Goal: Transaction & Acquisition: Download file/media

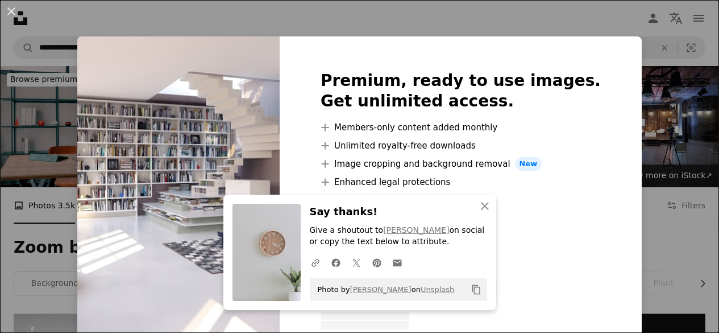
scroll to position [625, 0]
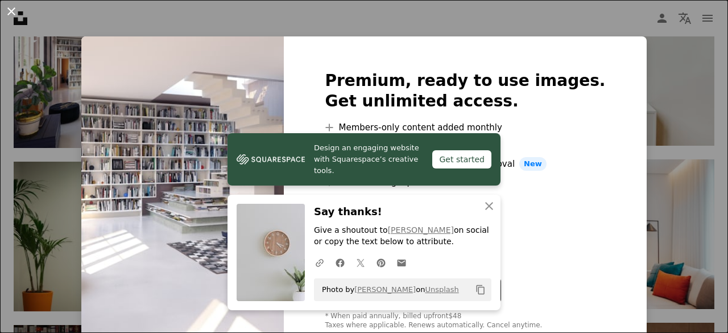
click at [12, 14] on button "An X shape" at bounding box center [12, 12] width 14 height 14
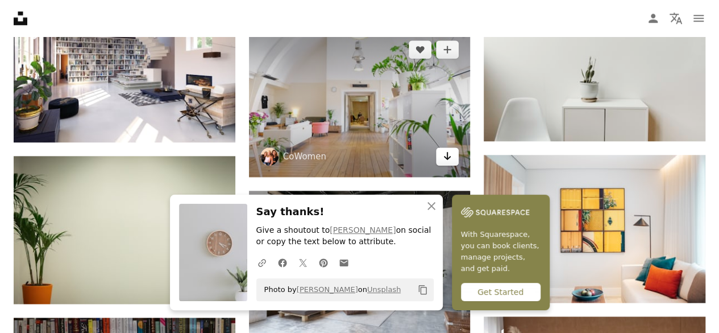
click at [450, 155] on icon "Arrow pointing down" at bounding box center [447, 156] width 9 height 14
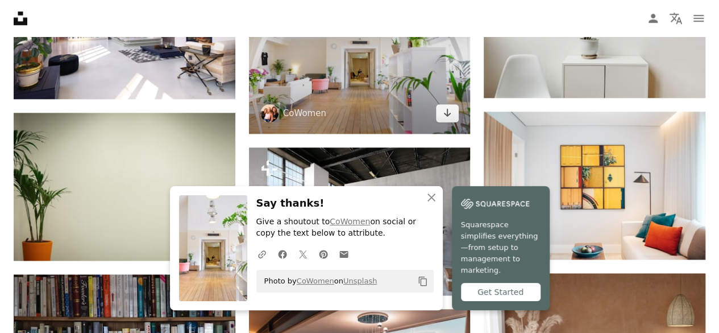
scroll to position [739, 0]
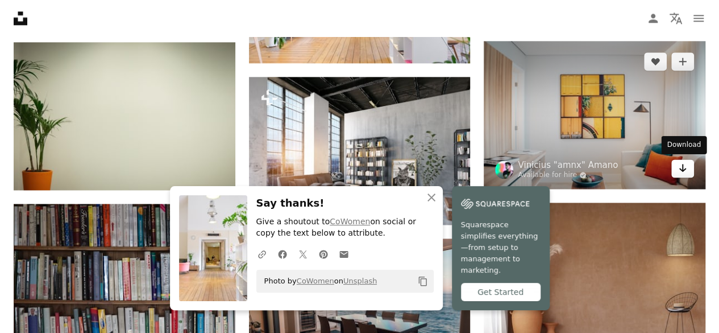
click at [679, 174] on link "Arrow pointing down" at bounding box center [682, 168] width 23 height 18
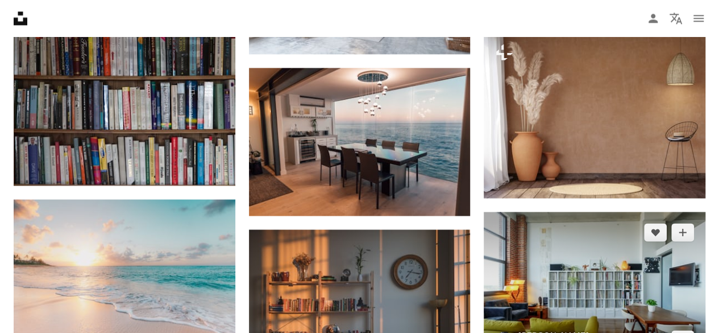
scroll to position [967, 0]
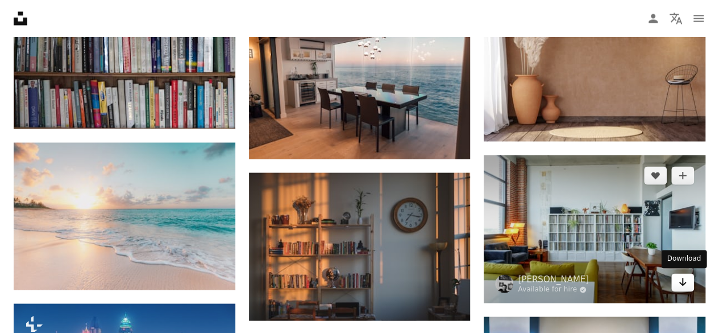
click at [682, 281] on icon "Arrow pointing down" at bounding box center [682, 282] width 9 height 14
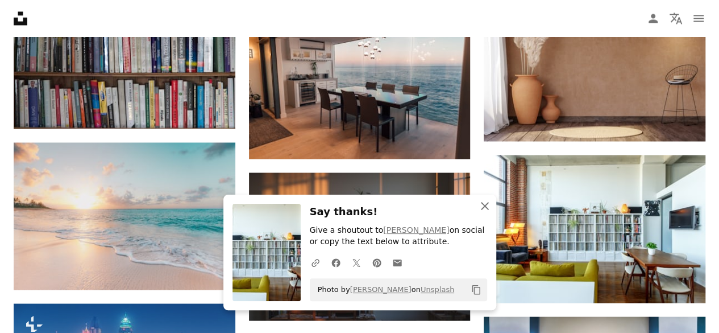
click at [485, 209] on icon "An X shape" at bounding box center [485, 206] width 14 height 14
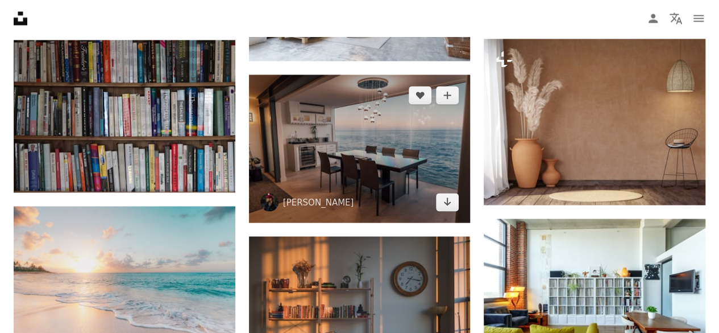
scroll to position [853, 0]
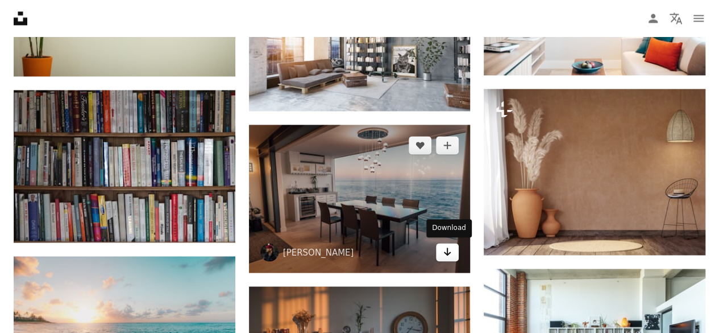
click at [451, 251] on icon "Arrow pointing down" at bounding box center [447, 251] width 9 height 14
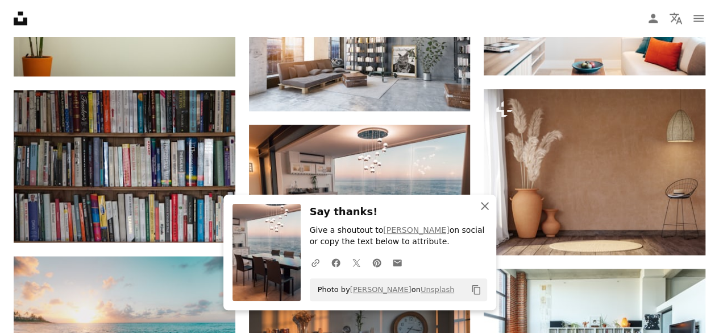
click at [487, 207] on icon "An X shape" at bounding box center [485, 206] width 14 height 14
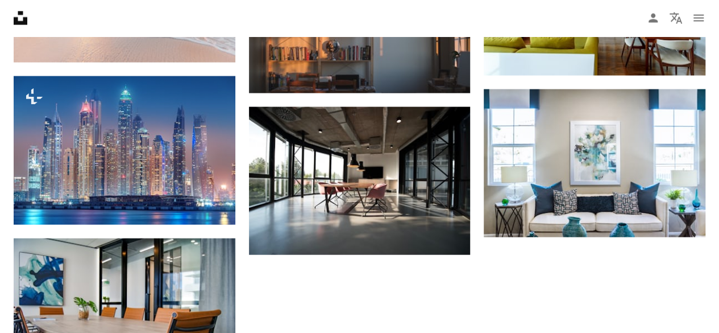
scroll to position [1194, 0]
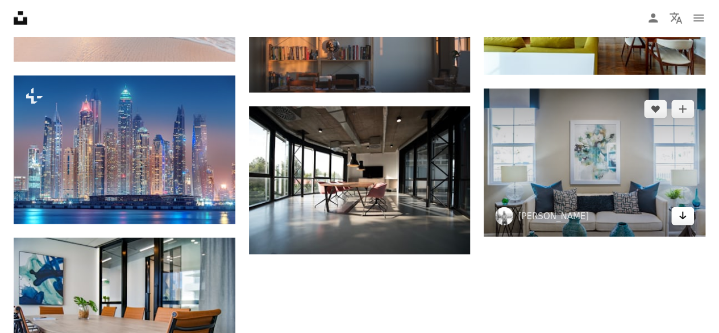
click at [681, 212] on icon "Arrow pointing down" at bounding box center [682, 216] width 9 height 14
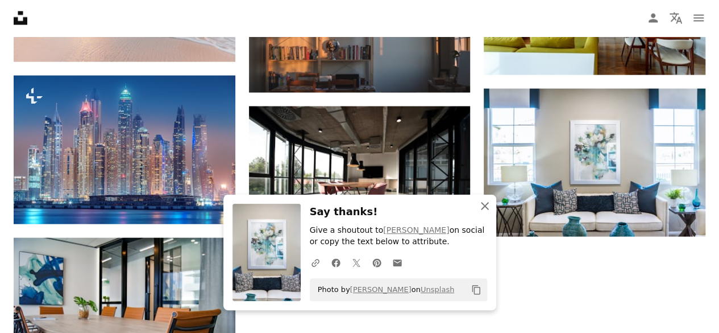
click at [486, 206] on icon "button" at bounding box center [485, 206] width 8 height 8
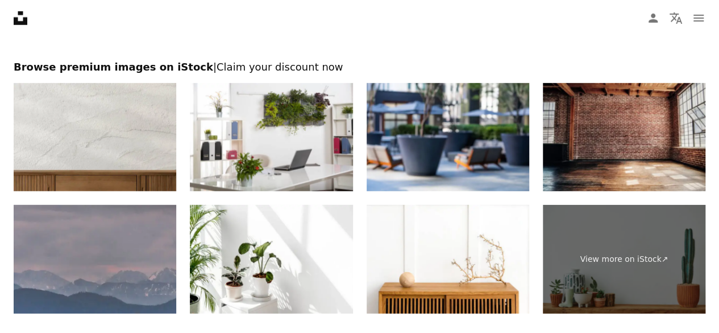
scroll to position [1706, 0]
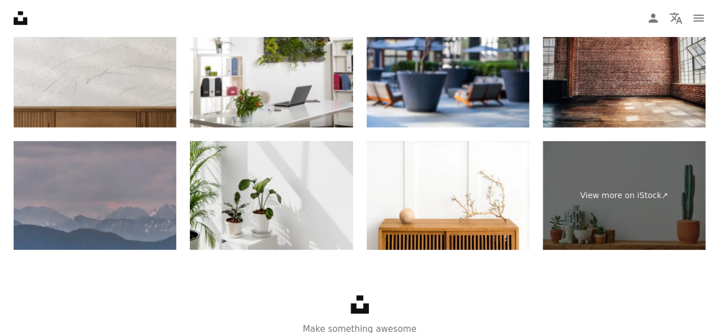
click at [321, 187] on img at bounding box center [271, 195] width 163 height 109
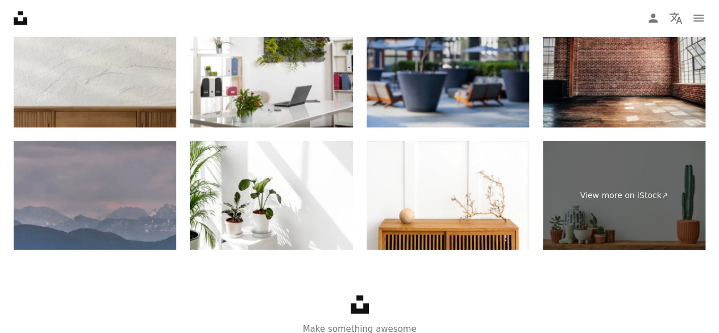
scroll to position [1752, 0]
